Goal: Task Accomplishment & Management: Manage account settings

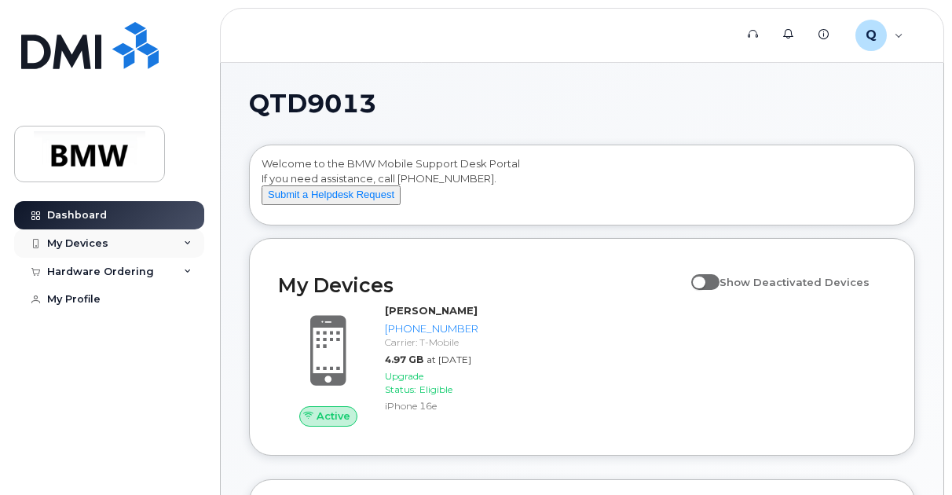
click at [193, 240] on div "My Devices" at bounding box center [109, 243] width 190 height 28
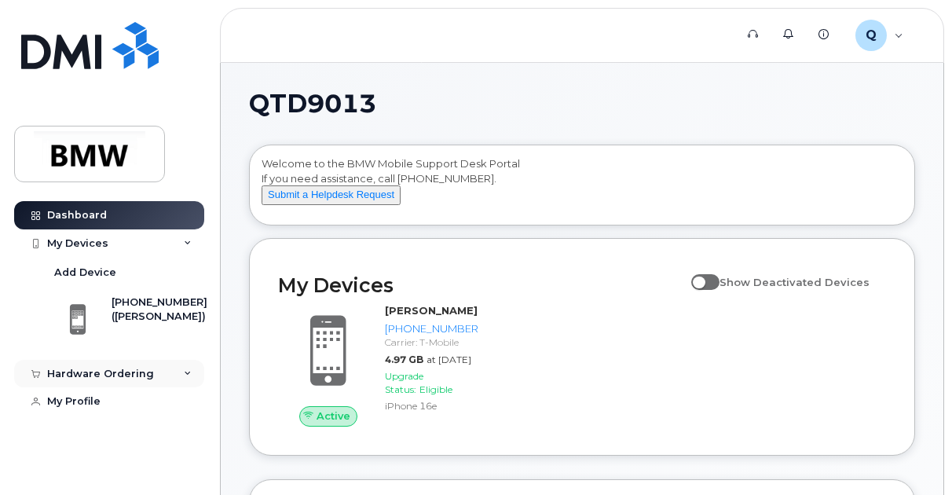
click at [170, 373] on div "Hardware Ordering" at bounding box center [109, 374] width 190 height 28
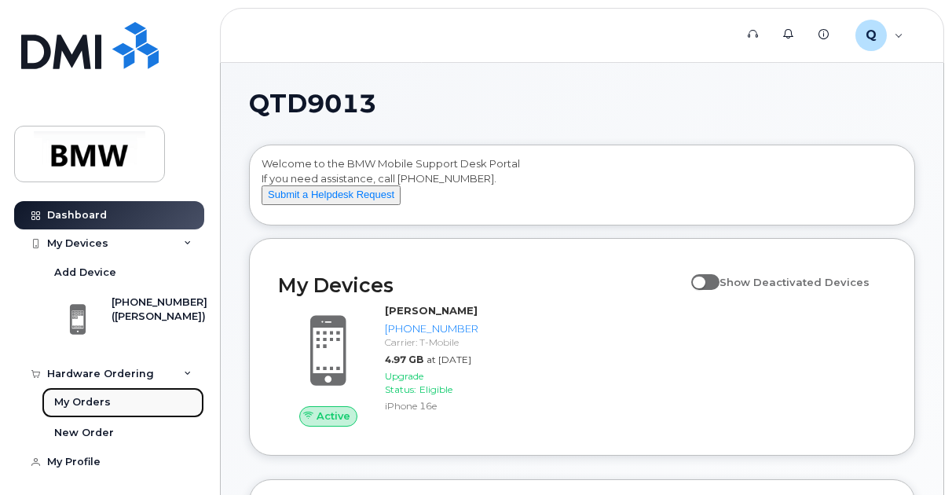
click at [108, 392] on link "My Orders" at bounding box center [123, 402] width 163 height 30
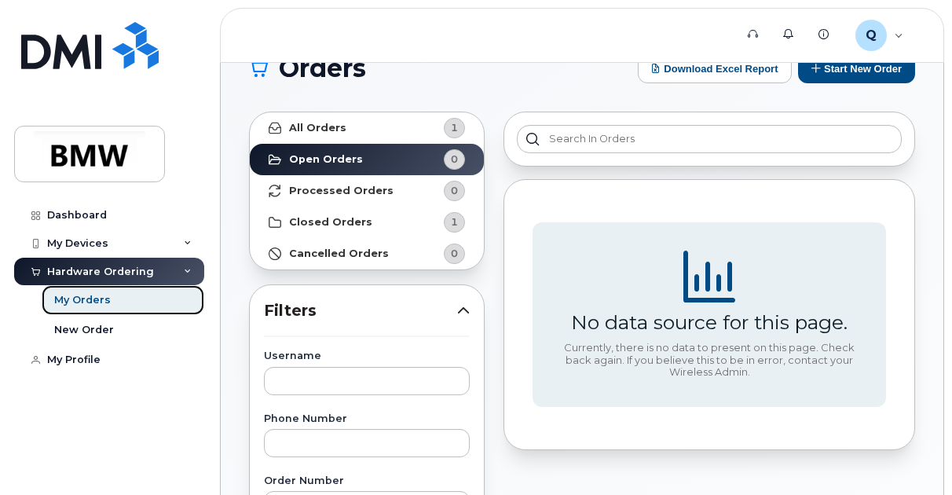
scroll to position [36, 0]
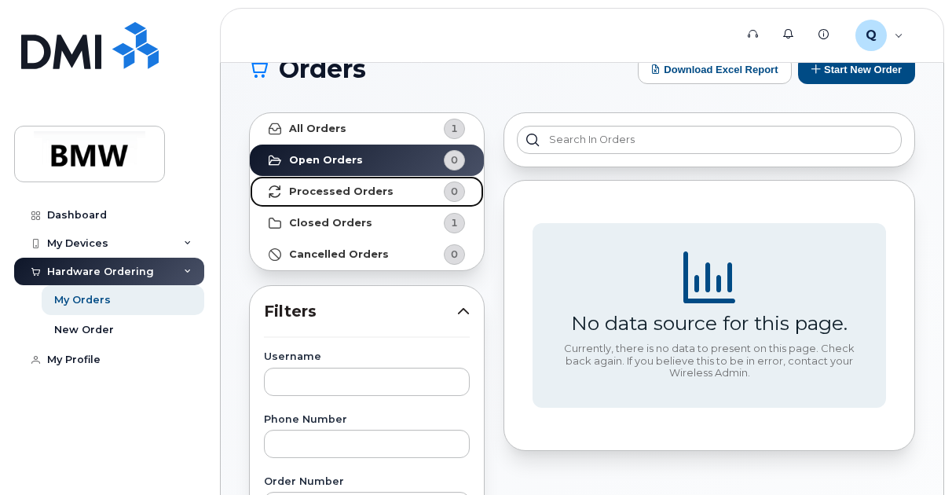
click at [409, 183] on link "Processed Orders 0" at bounding box center [367, 191] width 234 height 31
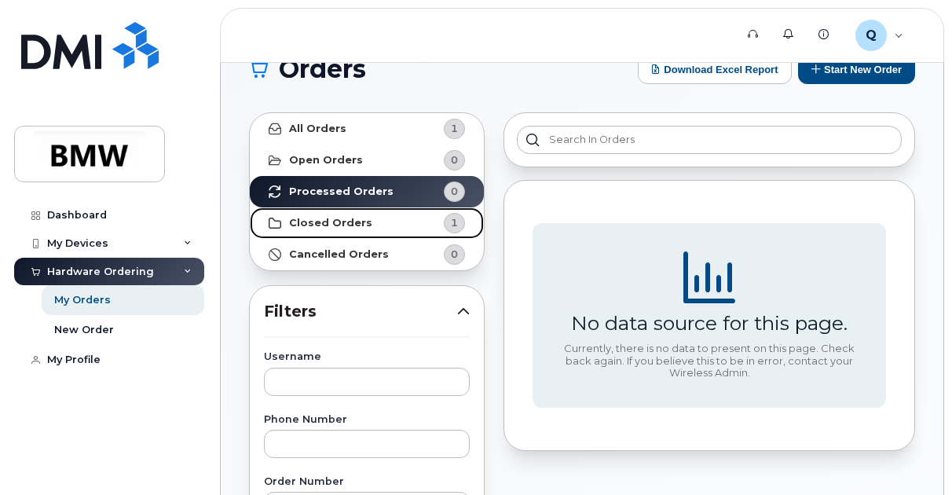
click at [359, 221] on strong "Closed Orders" at bounding box center [330, 223] width 83 height 13
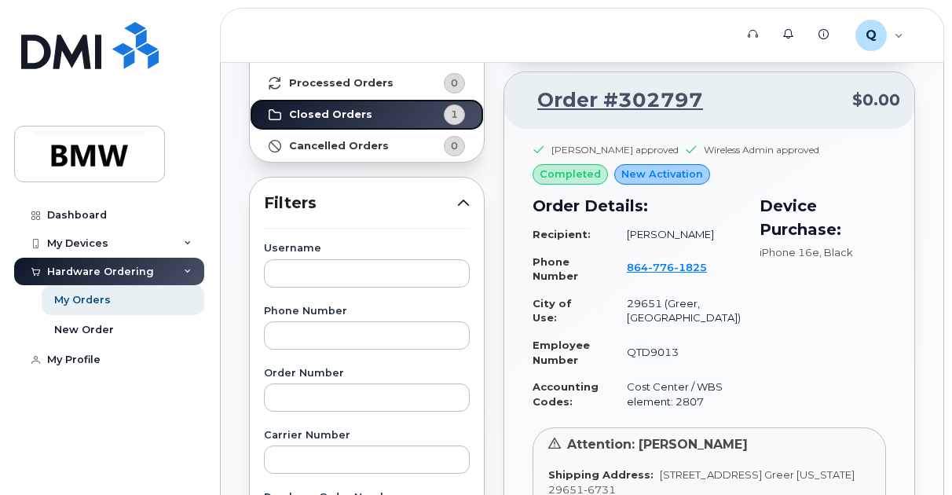
scroll to position [0, 0]
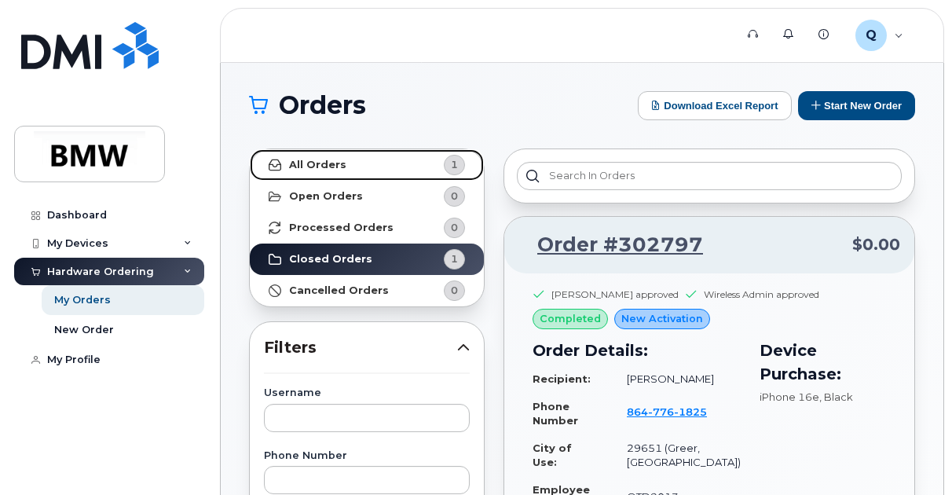
click at [420, 162] on span "1" at bounding box center [441, 165] width 47 height 20
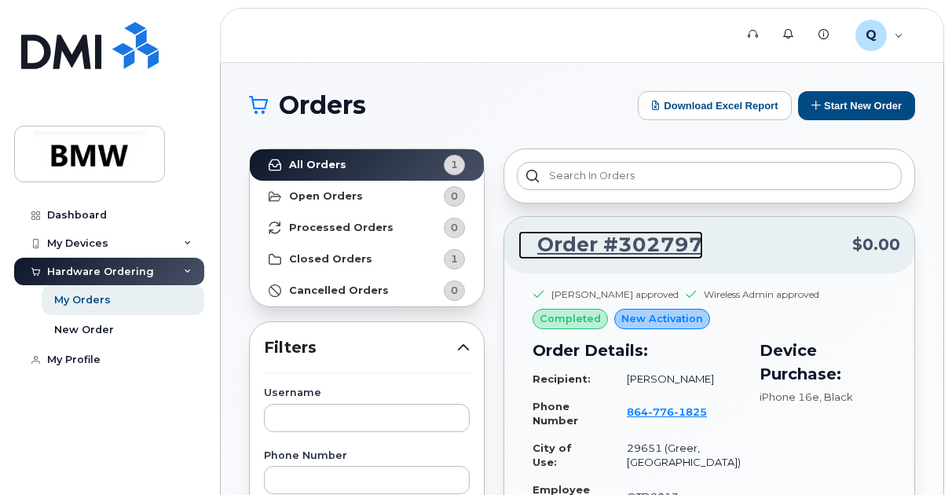
click at [665, 240] on link "Order #302797" at bounding box center [611, 245] width 185 height 28
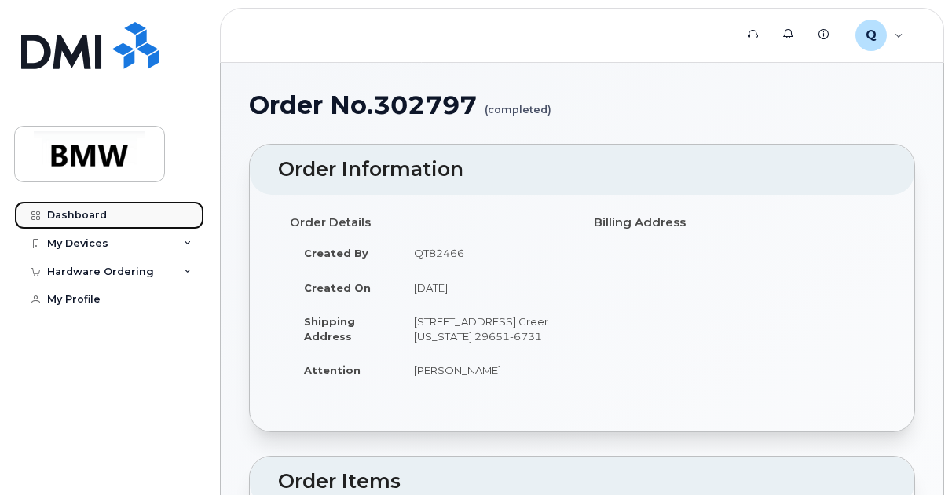
click at [119, 211] on link "Dashboard" at bounding box center [109, 215] width 190 height 28
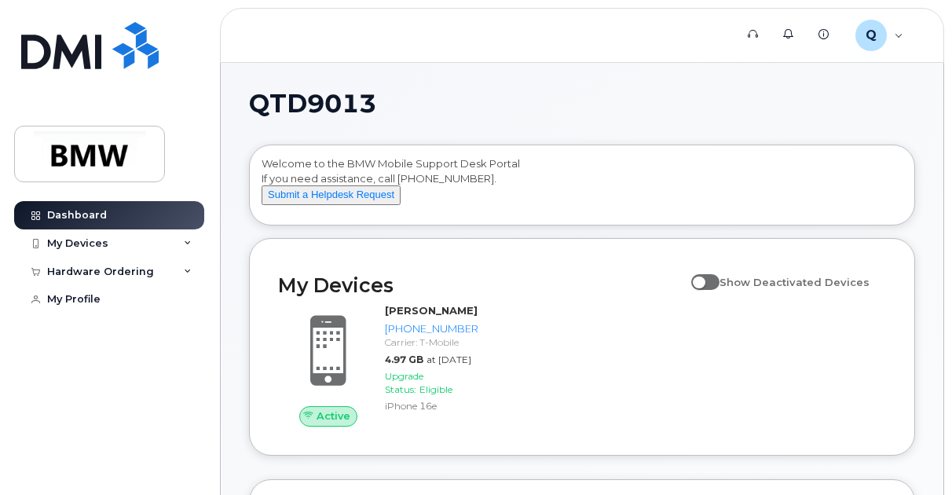
click at [193, 241] on div "My Devices" at bounding box center [109, 243] width 190 height 28
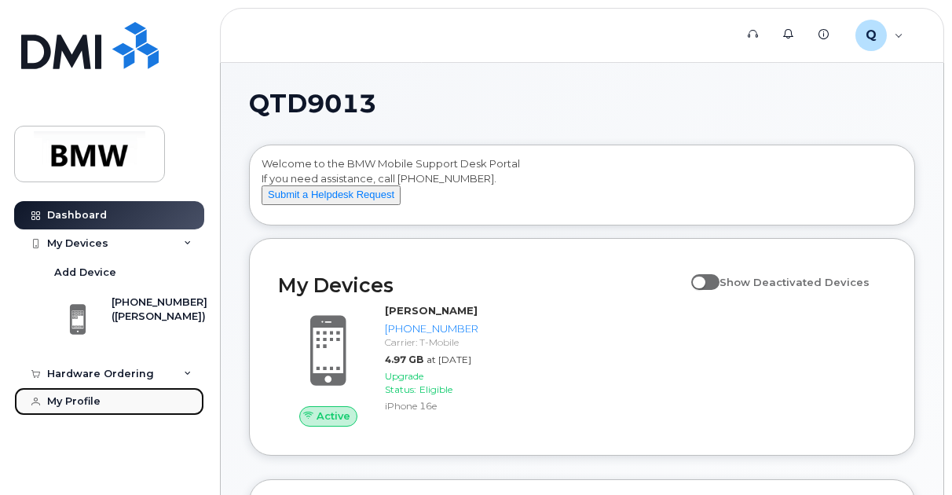
click at [112, 398] on link "My Profile" at bounding box center [109, 401] width 190 height 28
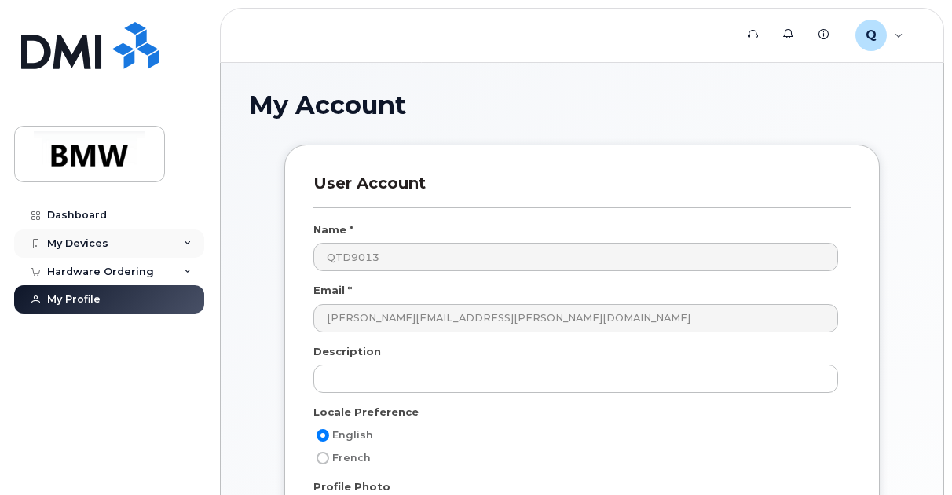
click at [185, 237] on div "My Devices" at bounding box center [109, 243] width 190 height 28
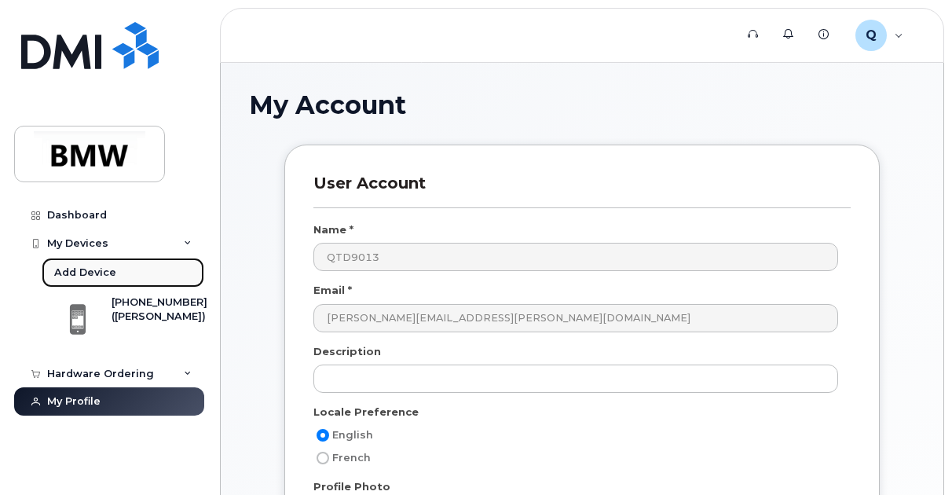
click at [86, 262] on link "Add Device" at bounding box center [123, 273] width 163 height 30
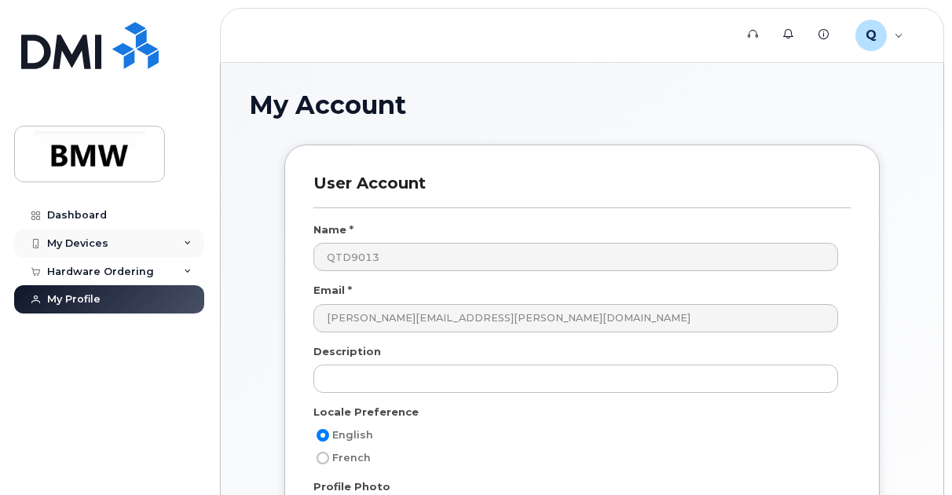
click at [188, 244] on icon at bounding box center [188, 244] width 8 height 8
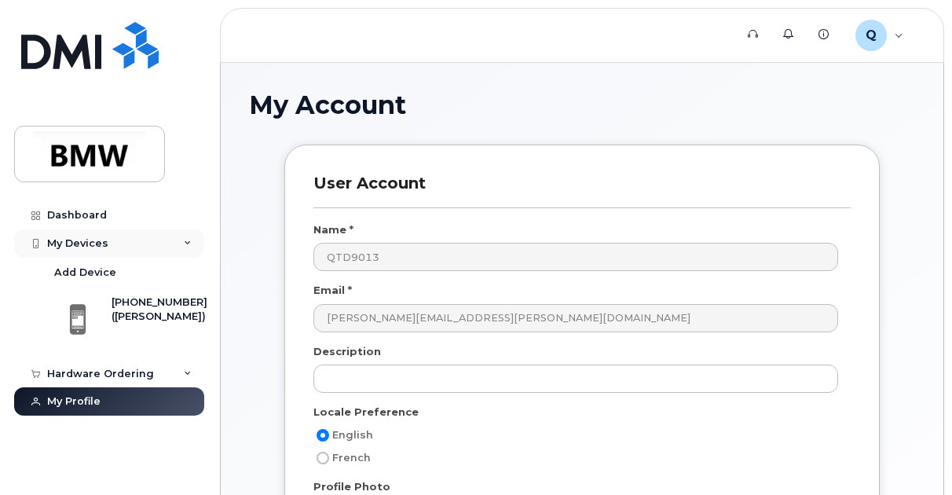
click at [71, 244] on div "My Devices" at bounding box center [77, 243] width 61 height 13
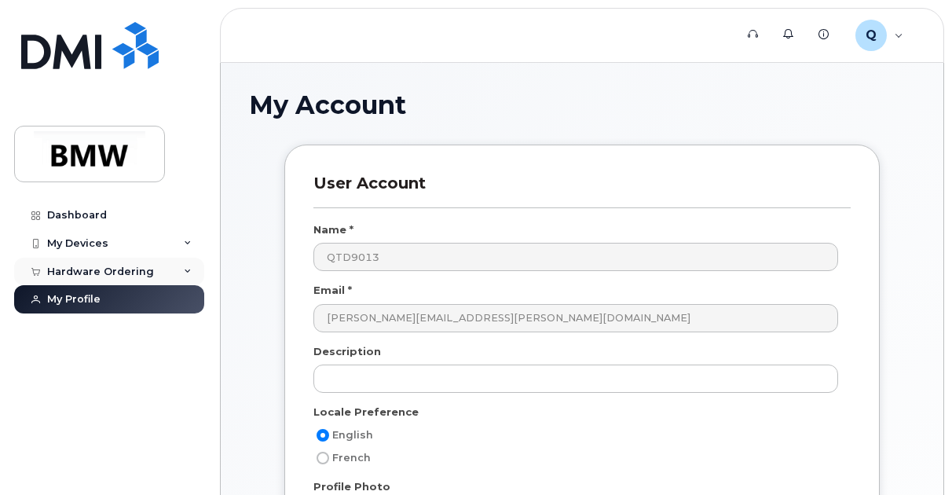
click at [89, 266] on div "Hardware Ordering" at bounding box center [100, 272] width 107 height 13
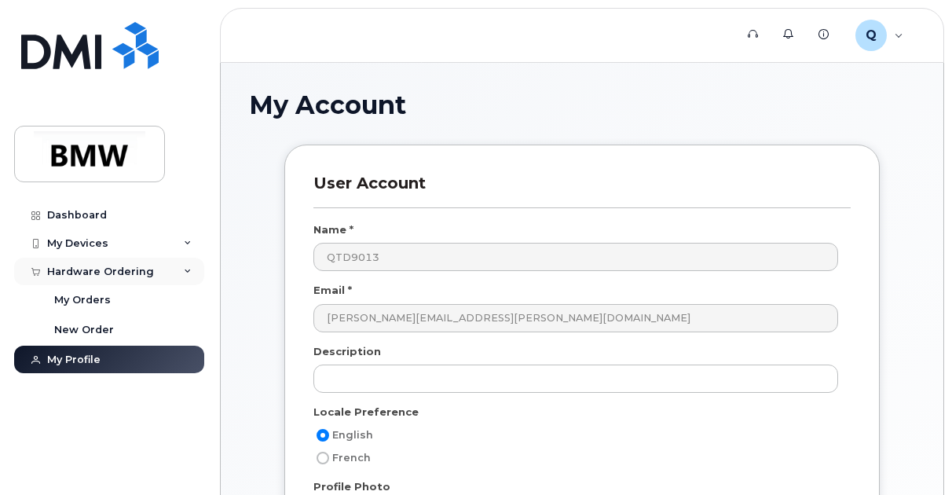
click at [89, 266] on div "Hardware Ordering" at bounding box center [100, 272] width 107 height 13
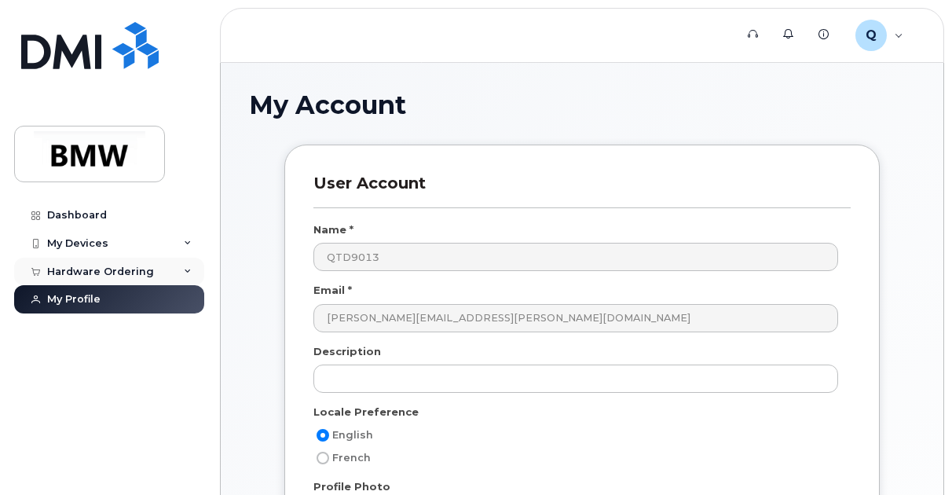
click at [89, 266] on div "Hardware Ordering" at bounding box center [100, 272] width 107 height 13
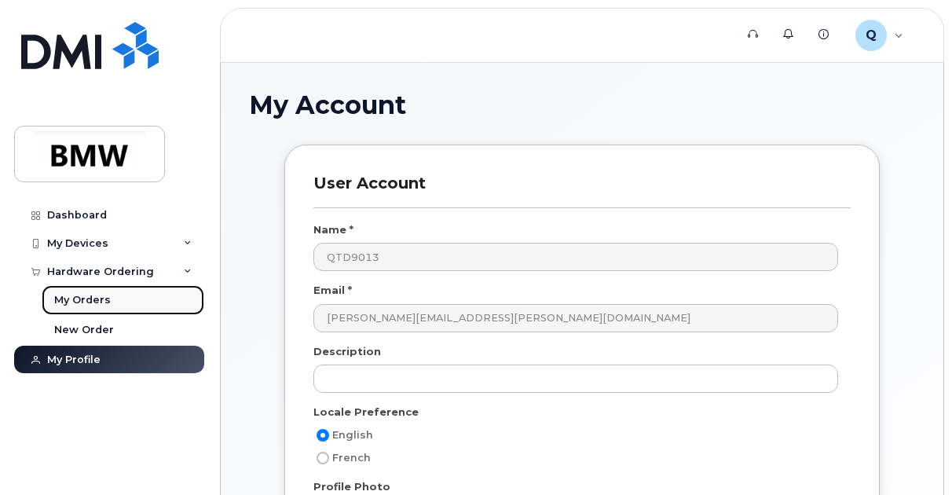
click at [83, 305] on div "My Orders" at bounding box center [82, 300] width 57 height 14
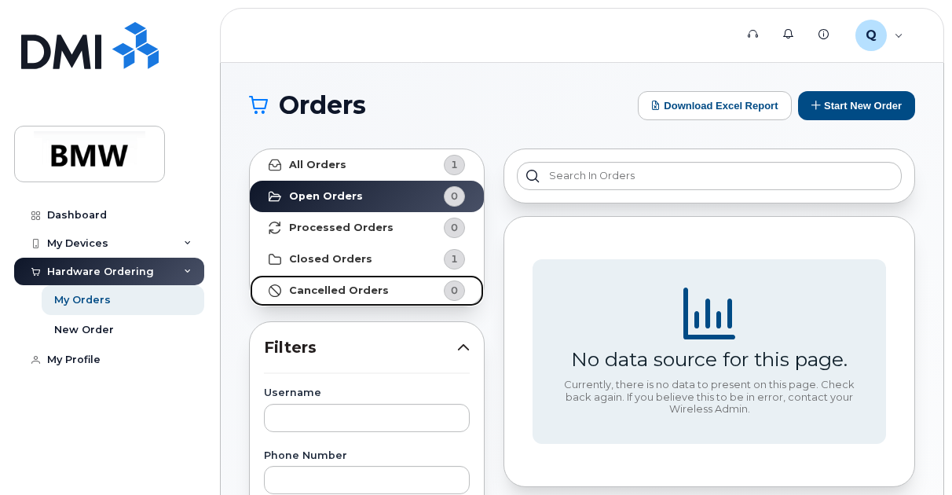
click at [251, 279] on link "Cancelled Orders 0" at bounding box center [367, 290] width 234 height 31
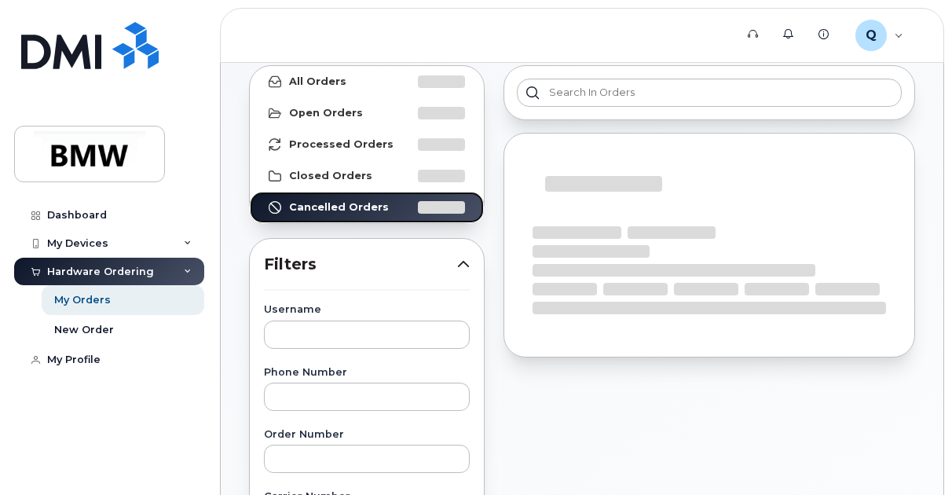
scroll to position [86, 0]
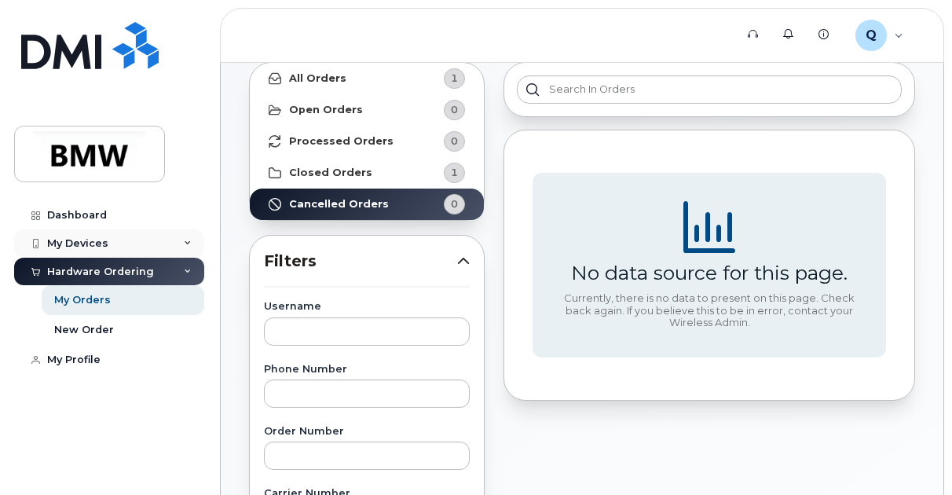
click at [66, 240] on div "My Devices" at bounding box center [77, 243] width 61 height 13
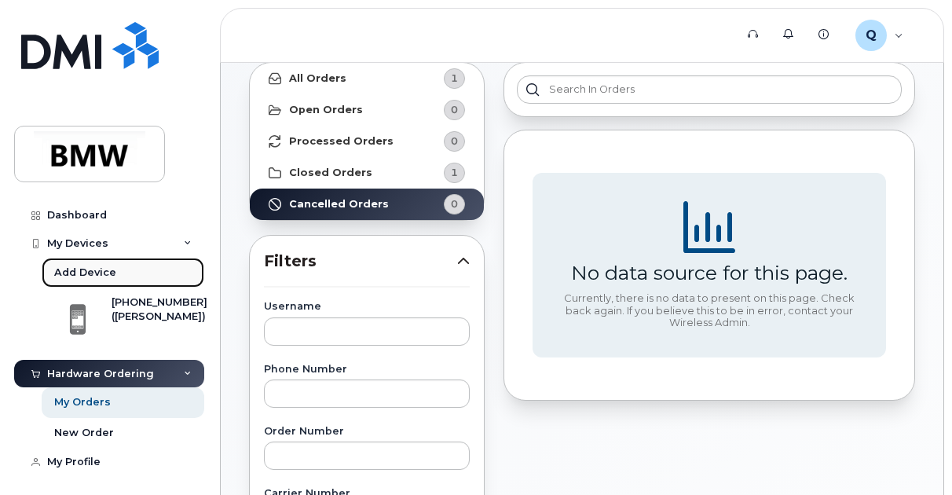
click at [90, 271] on div "Add Device" at bounding box center [85, 273] width 62 height 14
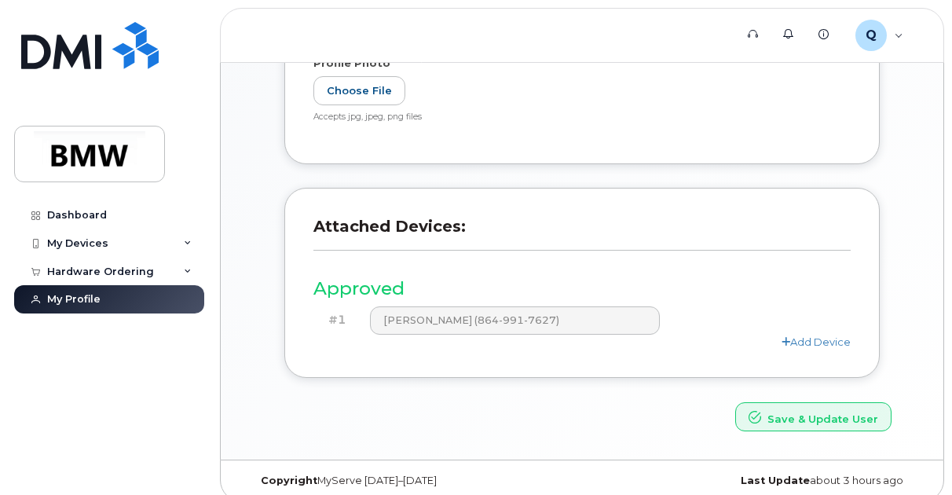
scroll to position [424, 0]
click at [802, 341] on link "Add Device" at bounding box center [816, 341] width 69 height 13
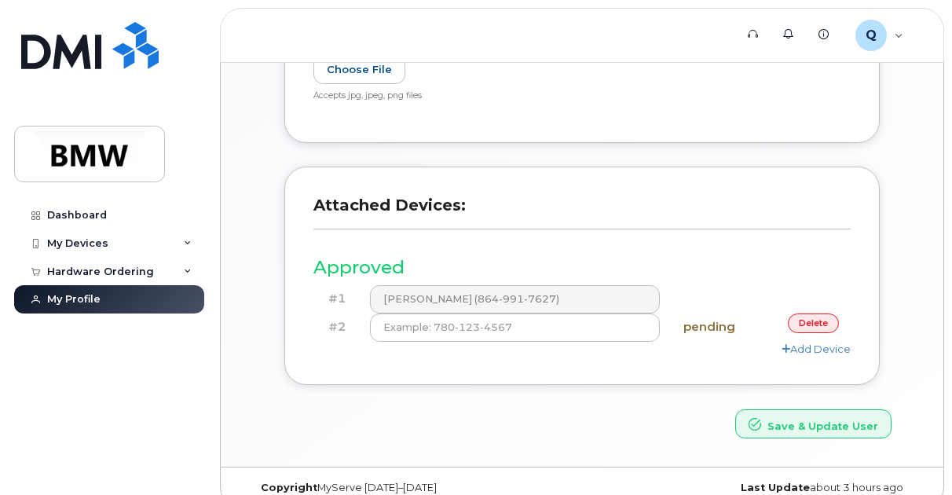
scroll to position [449, 0]
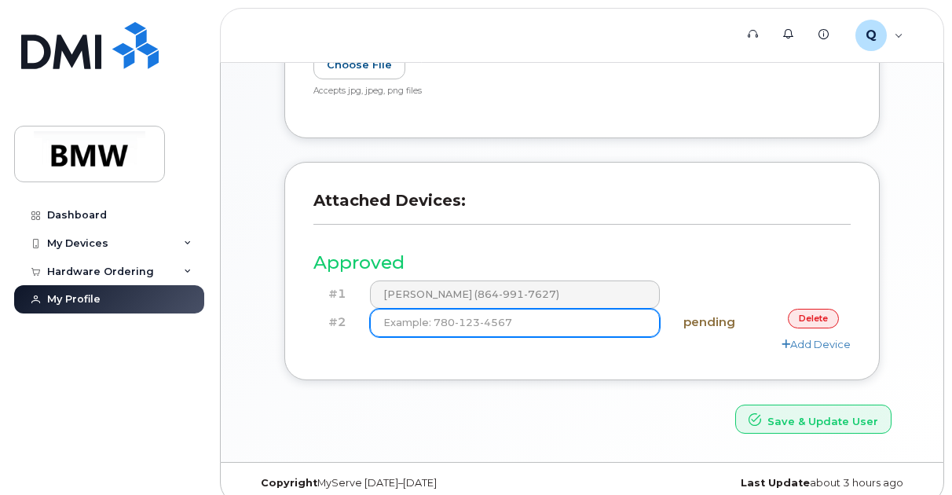
click at [588, 324] on input at bounding box center [515, 323] width 290 height 28
click at [608, 328] on input at bounding box center [515, 323] width 290 height 28
type input "(8"
type input "[PHONE_NUMBER]"
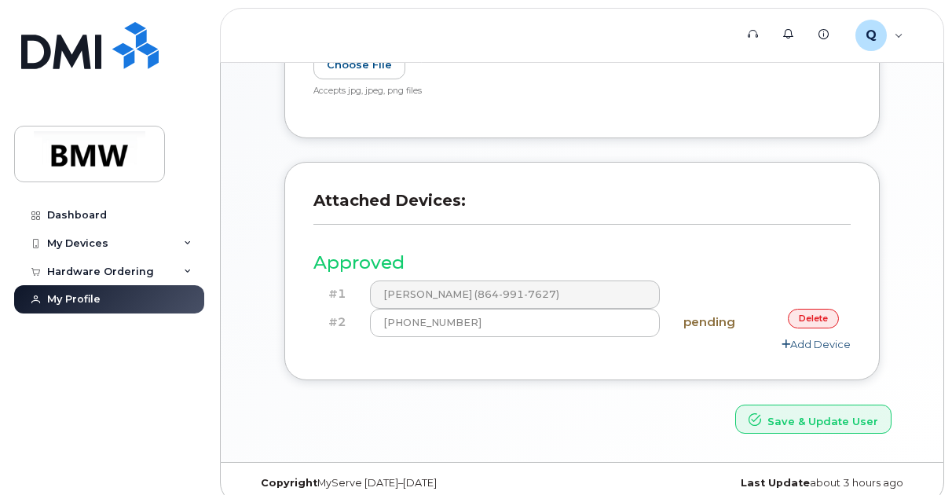
click at [798, 348] on link "Add Device" at bounding box center [816, 344] width 69 height 13
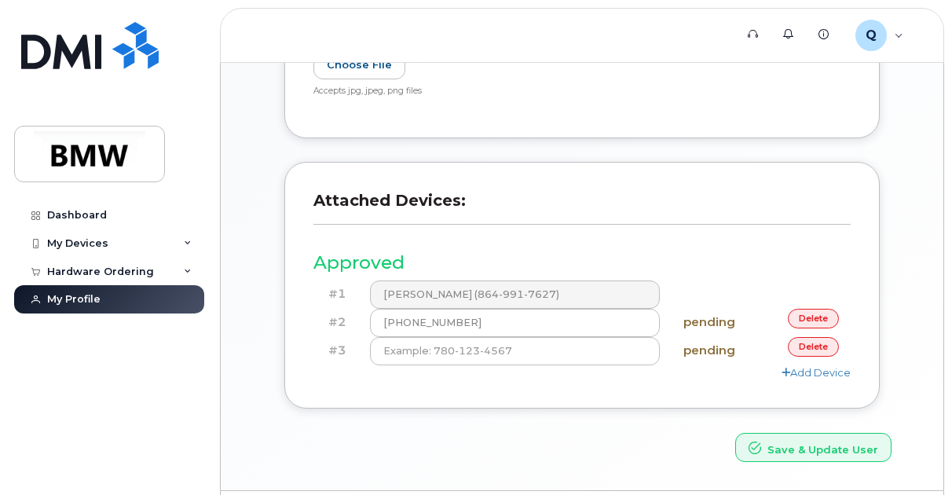
click at [824, 343] on link "delete" at bounding box center [813, 347] width 51 height 20
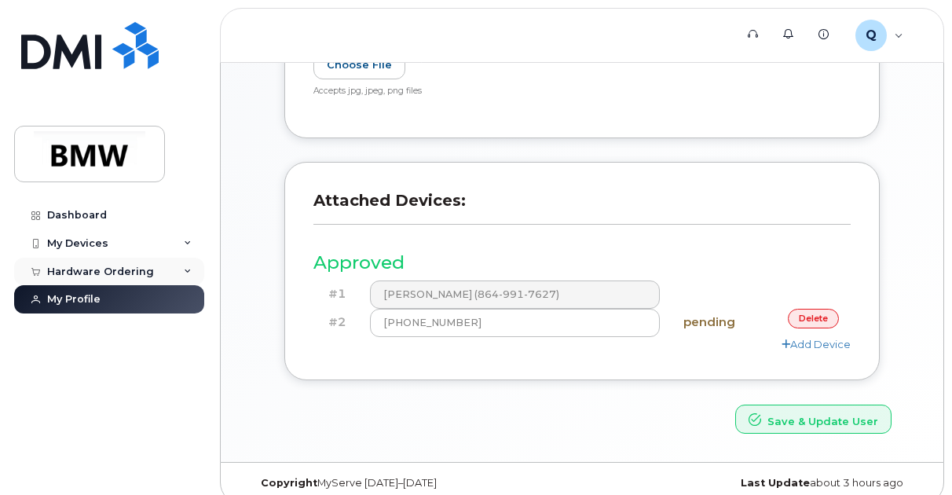
click at [157, 270] on div "Hardware Ordering" at bounding box center [109, 272] width 190 height 28
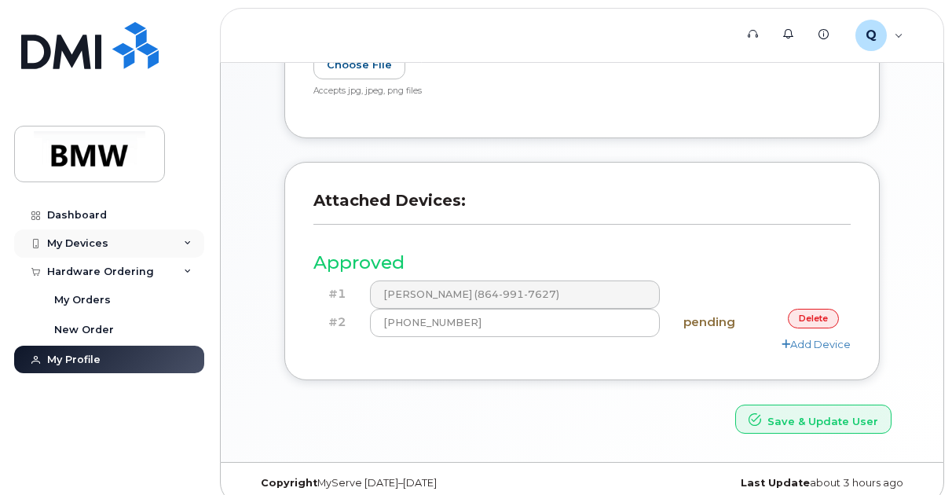
click at [174, 246] on div "My Devices" at bounding box center [109, 243] width 190 height 28
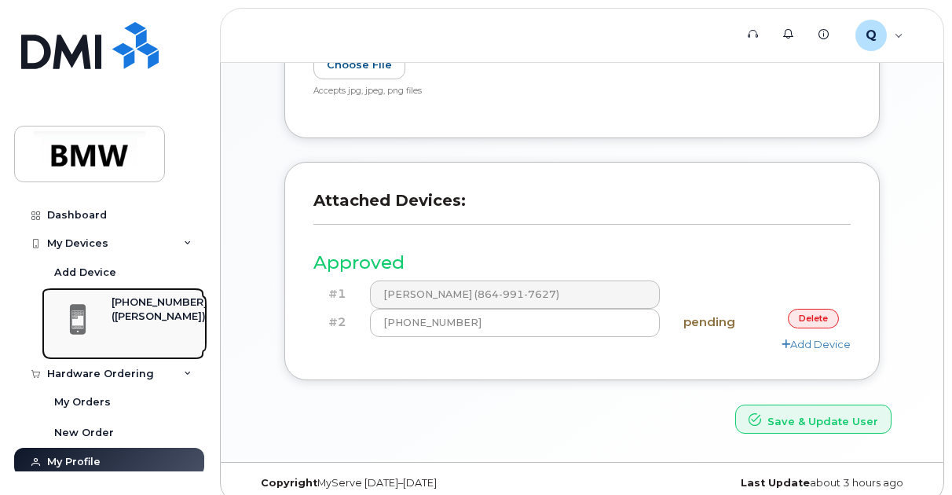
click at [141, 310] on div "[PHONE_NUMBER]" at bounding box center [160, 302] width 96 height 14
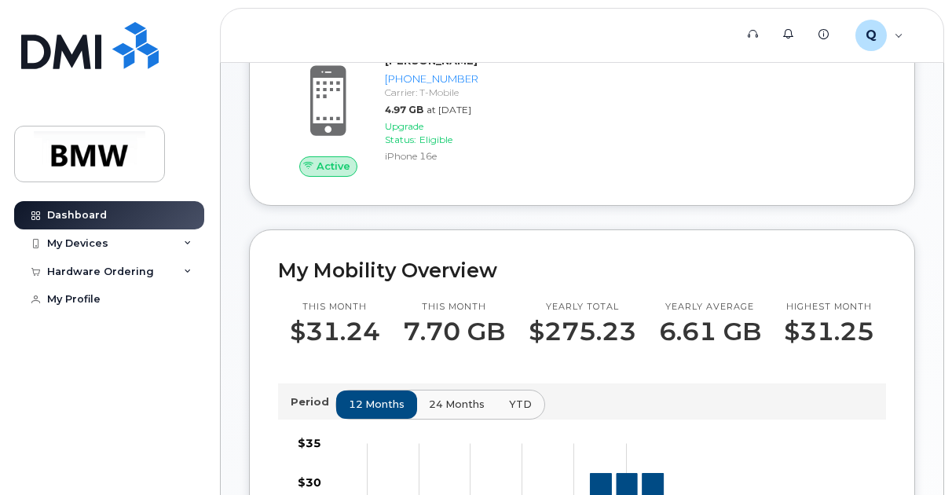
scroll to position [239, 0]
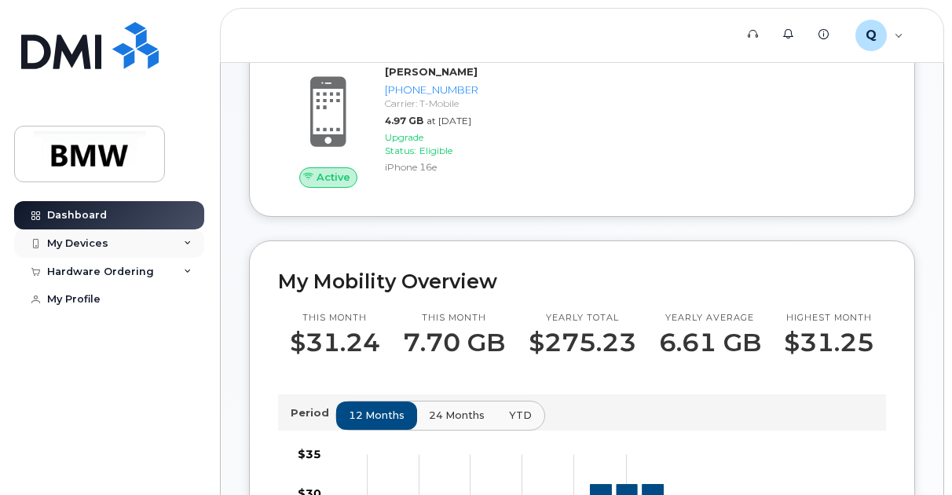
click at [164, 237] on div "My Devices" at bounding box center [109, 243] width 190 height 28
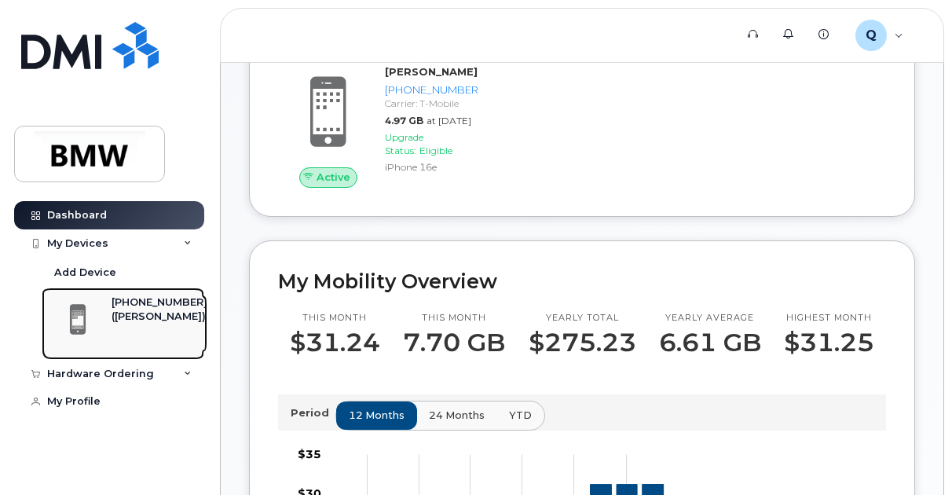
click at [127, 310] on div "([PERSON_NAME])" at bounding box center [160, 317] width 96 height 14
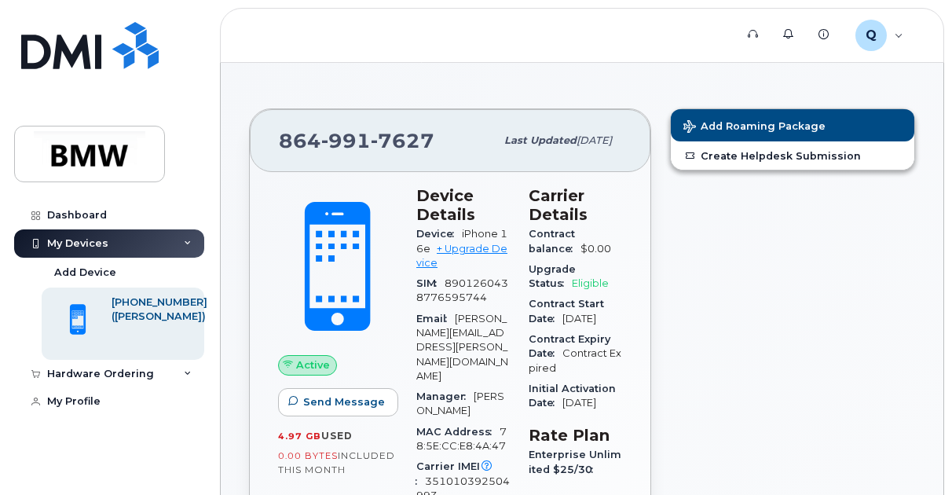
scroll to position [5, 0]
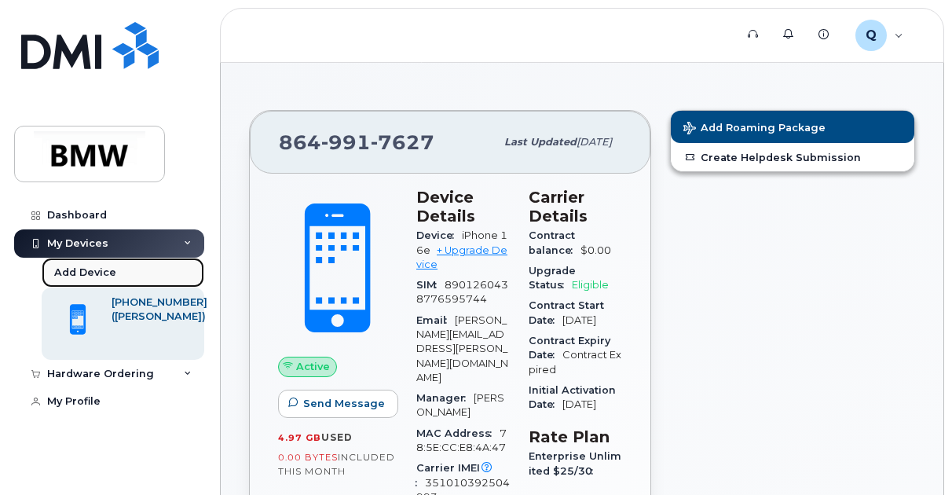
click at [105, 274] on div "Add Device" at bounding box center [85, 273] width 62 height 14
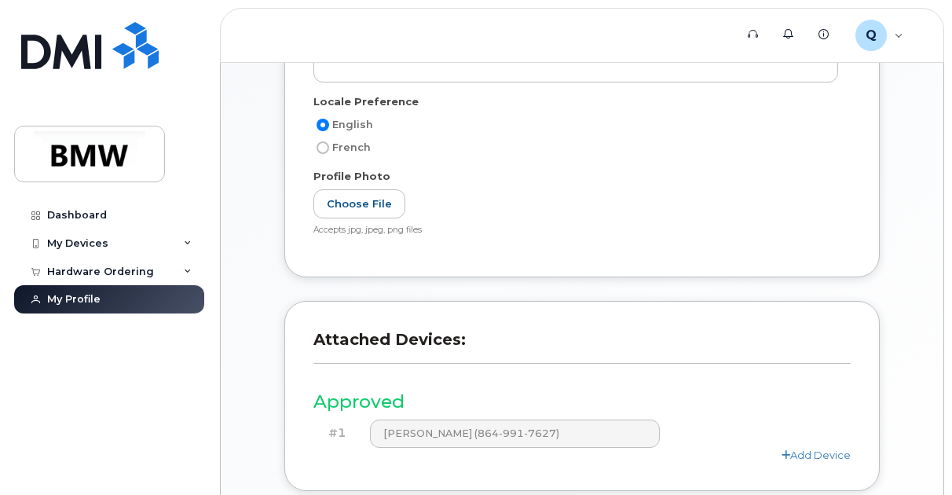
scroll to position [435, 0]
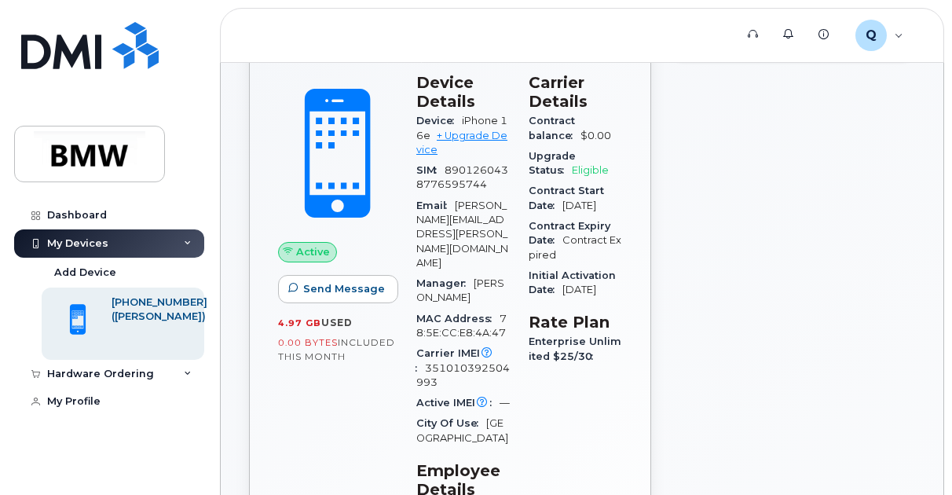
scroll to position [119, 0]
